Goal: Task Accomplishment & Management: Use online tool/utility

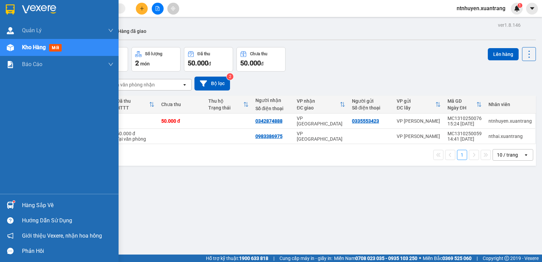
click at [41, 5] on img at bounding box center [39, 9] width 34 height 10
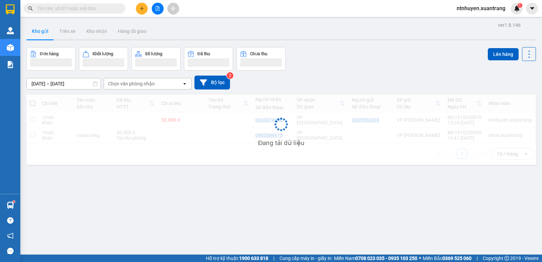
click at [165, 9] on div at bounding box center [157, 9] width 51 height 12
click at [156, 11] on button at bounding box center [158, 9] width 12 height 12
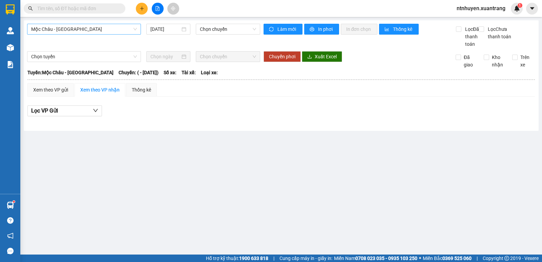
click at [68, 29] on span "Mộc Châu - [GEOGRAPHIC_DATA]" at bounding box center [84, 29] width 106 height 10
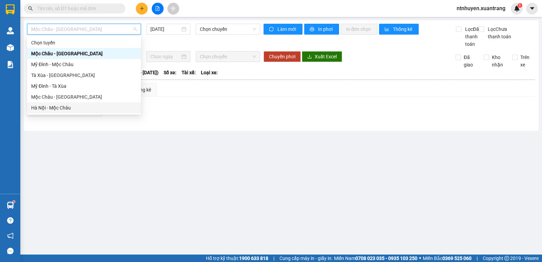
click at [52, 108] on div "Hà Nội - Mộc Châu" at bounding box center [84, 107] width 106 height 7
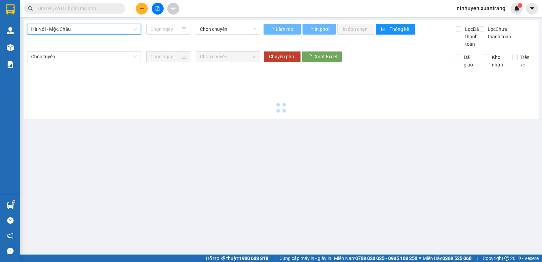
type input "[DATE]"
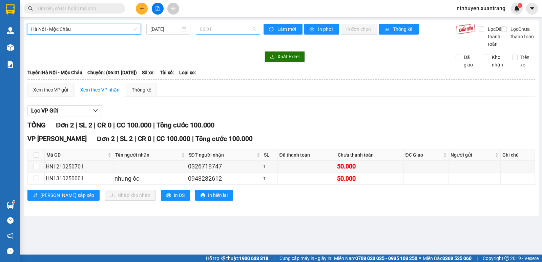
click at [223, 32] on span "06:01" at bounding box center [228, 29] width 56 height 10
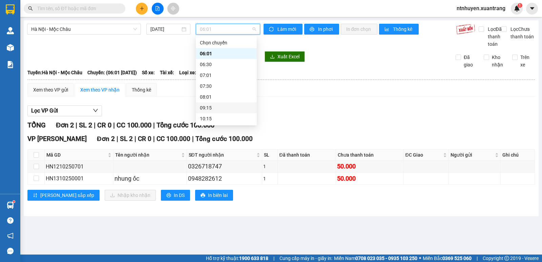
scroll to position [98, 0]
click at [219, 61] on div "14:15" at bounding box center [226, 64] width 53 height 7
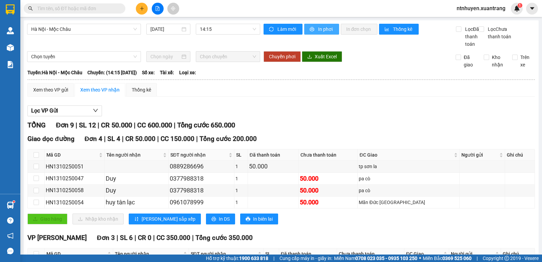
click at [319, 28] on span "In phơi" at bounding box center [326, 28] width 16 height 7
